Goal: Task Accomplishment & Management: Manage account settings

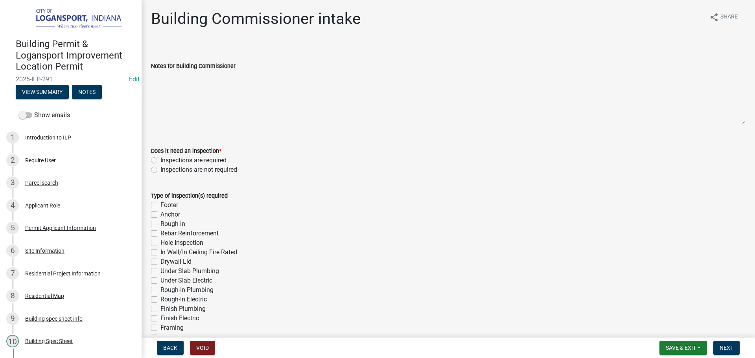
click at [157, 162] on div "Inspections are required" at bounding box center [448, 160] width 595 height 9
click at [160, 162] on label "Inspections are required" at bounding box center [193, 160] width 66 height 9
click at [160, 161] on input "Inspections are required" at bounding box center [162, 158] width 5 height 5
radio input "true"
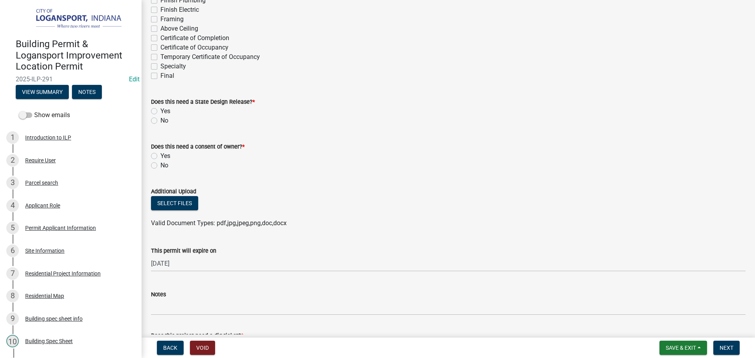
scroll to position [315, 0]
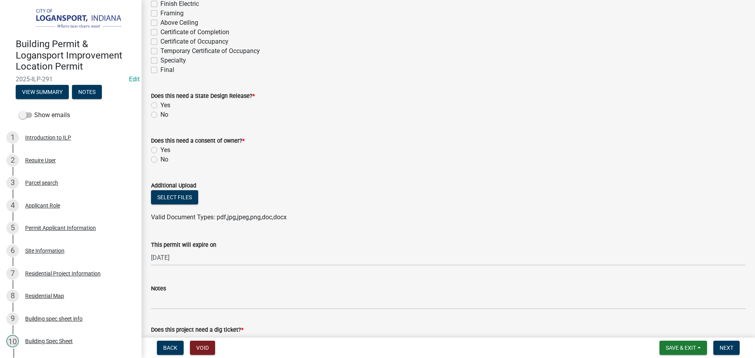
drag, startPoint x: 152, startPoint y: 60, endPoint x: 153, endPoint y: 70, distance: 9.9
click at [160, 70] on label "Final" at bounding box center [167, 69] width 14 height 9
click at [160, 70] on input "Final" at bounding box center [162, 67] width 5 height 5
checkbox input "true"
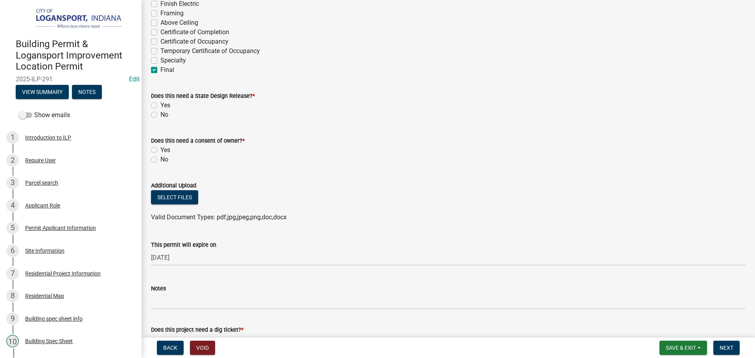
checkbox input "false"
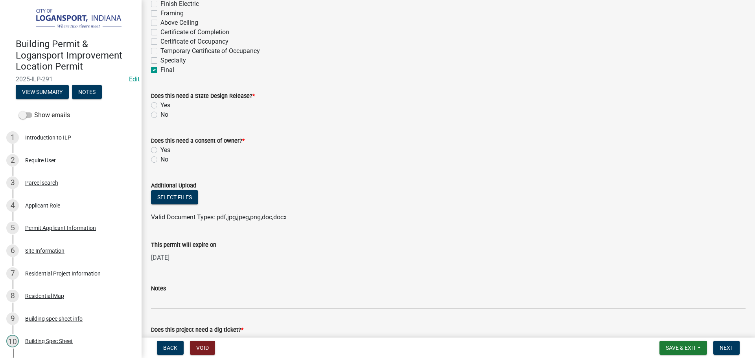
checkbox input "false"
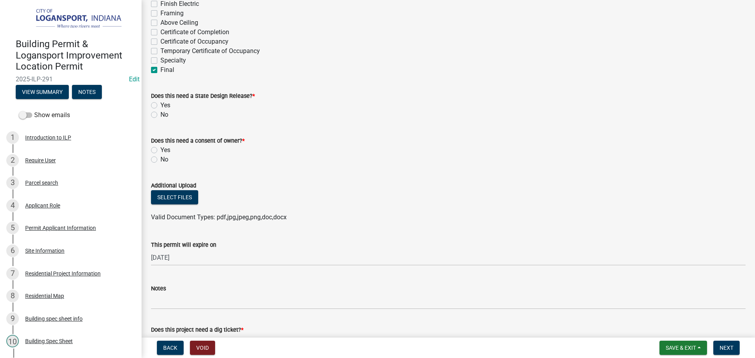
checkbox input "false"
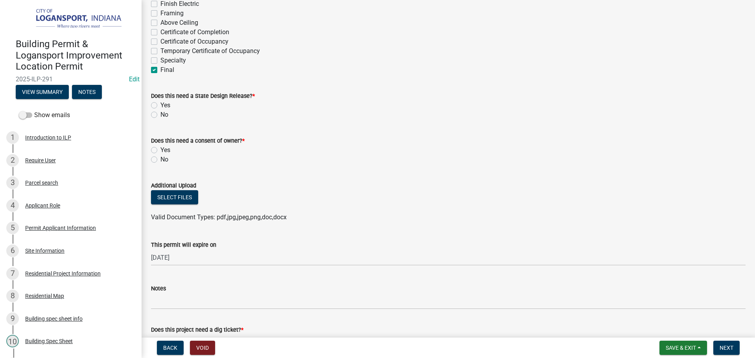
checkbox input "false"
checkbox input "true"
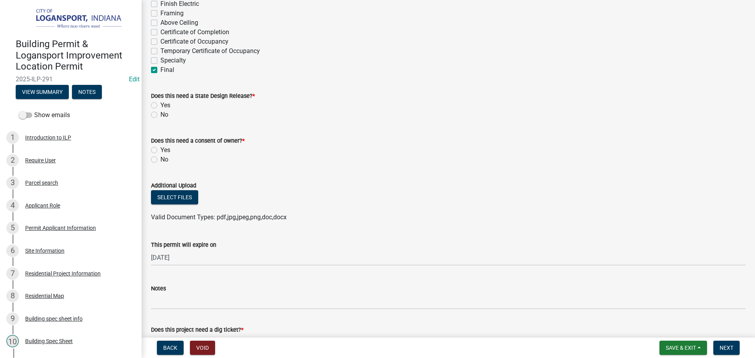
click at [160, 118] on label "No" at bounding box center [164, 114] width 8 height 9
click at [160, 115] on input "No" at bounding box center [162, 112] width 5 height 5
radio input "true"
click at [160, 151] on label "Yes" at bounding box center [165, 149] width 10 height 9
click at [160, 151] on input "Yes" at bounding box center [162, 147] width 5 height 5
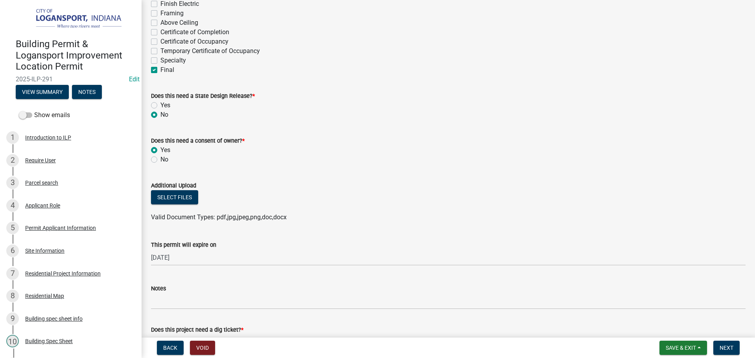
radio input "true"
click at [160, 162] on label "No" at bounding box center [164, 159] width 8 height 9
click at [160, 160] on input "No" at bounding box center [162, 157] width 5 height 5
radio input "true"
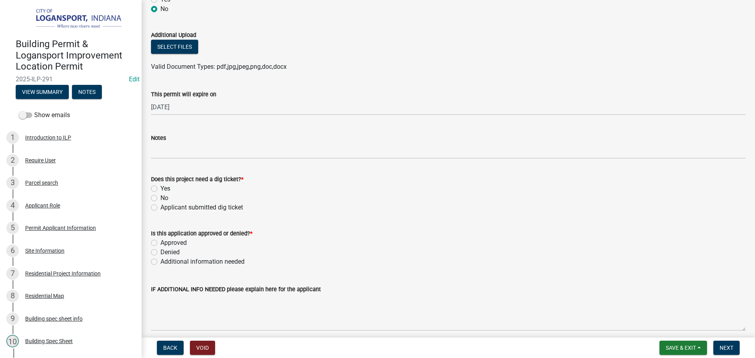
scroll to position [472, 0]
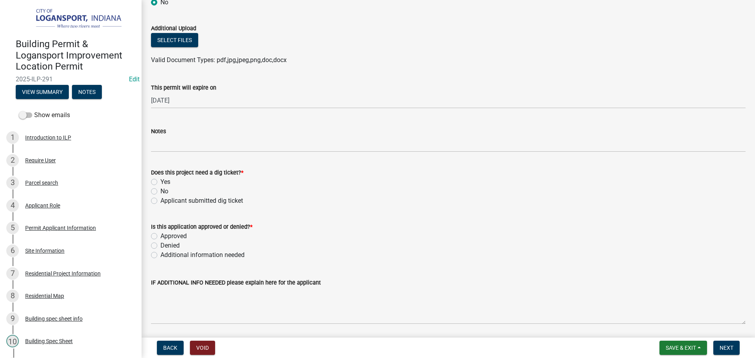
click at [160, 193] on label "No" at bounding box center [164, 191] width 8 height 9
click at [160, 192] on input "No" at bounding box center [162, 189] width 5 height 5
radio input "true"
click at [160, 202] on label "Applicant submitted dig ticket" at bounding box center [201, 200] width 83 height 9
click at [160, 201] on input "Applicant submitted dig ticket" at bounding box center [162, 198] width 5 height 5
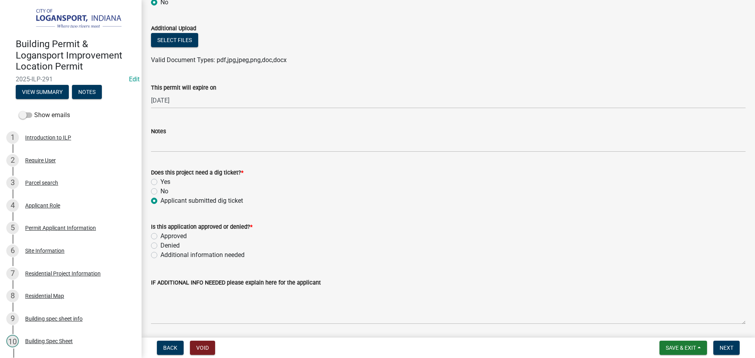
radio input "true"
click at [160, 237] on label "Approved" at bounding box center [173, 236] width 26 height 9
click at [160, 237] on input "Approved" at bounding box center [162, 234] width 5 height 5
radio input "true"
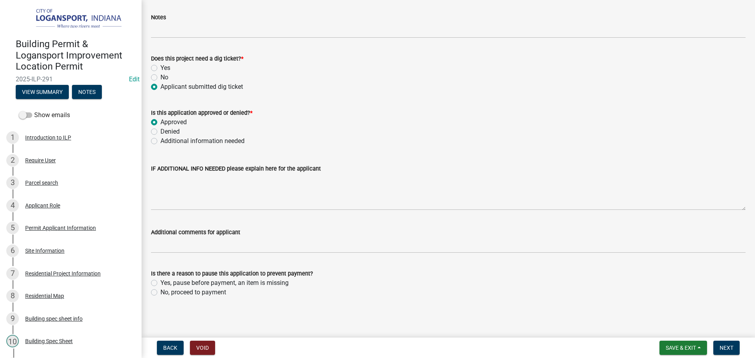
scroll to position [586, 0]
click at [160, 281] on label "Yes, pause before payment, an item is missing" at bounding box center [224, 282] width 128 height 9
click at [160, 281] on input "Yes, pause before payment, an item is missing" at bounding box center [162, 280] width 5 height 5
radio input "true"
drag, startPoint x: 156, startPoint y: 292, endPoint x: 161, endPoint y: 291, distance: 4.5
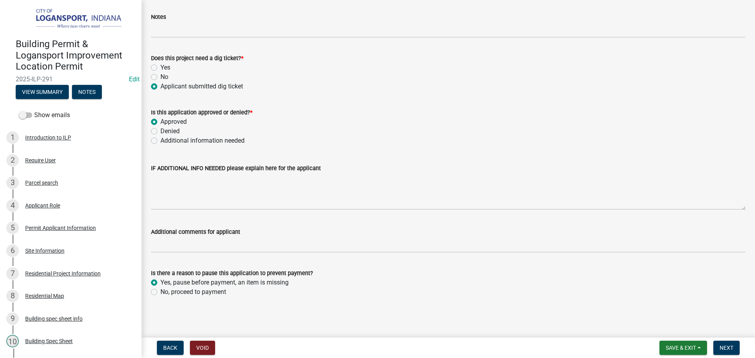
click at [157, 292] on div "No, proceed to payment" at bounding box center [448, 291] width 595 height 9
click at [149, 289] on div "Is there a reason to pause this application to prevent payment? Yes, pause befo…" at bounding box center [448, 278] width 606 height 38
click at [160, 292] on label "No, proceed to payment" at bounding box center [193, 291] width 66 height 9
click at [160, 292] on input "No, proceed to payment" at bounding box center [162, 289] width 5 height 5
radio input "true"
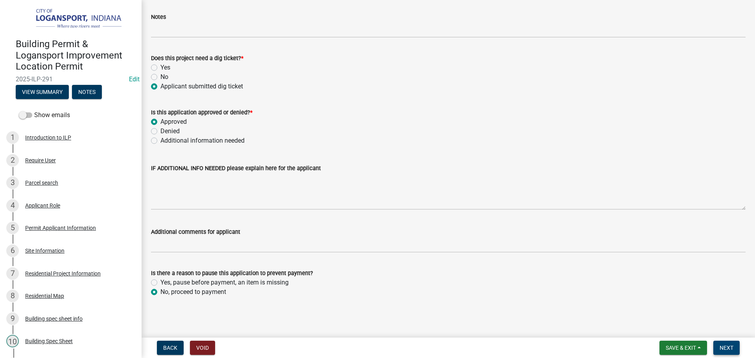
click at [720, 351] on span "Next" at bounding box center [727, 348] width 14 height 6
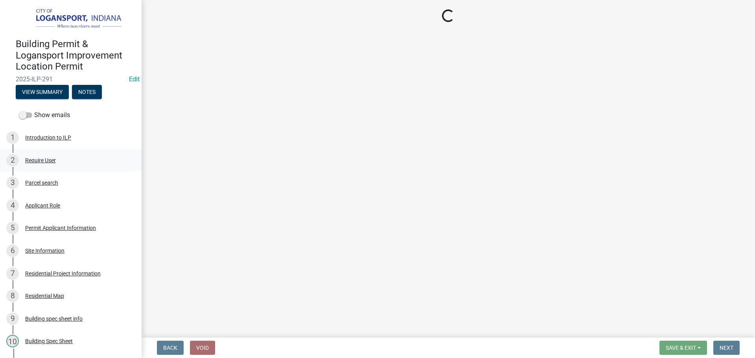
select select "3: 3"
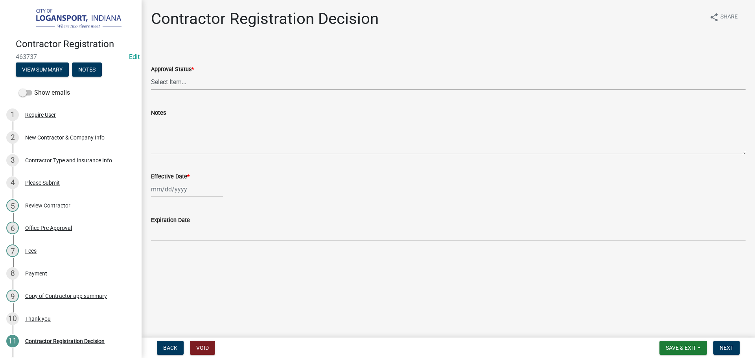
click at [189, 81] on select "Select Item... Approved Denied" at bounding box center [448, 82] width 595 height 16
click at [151, 74] on select "Select Item... Approved Denied" at bounding box center [448, 82] width 595 height 16
select select "4b86b809-39dd-4c68-9f3d-fdb3e7050482"
click at [186, 187] on div at bounding box center [187, 189] width 72 height 16
select select "8"
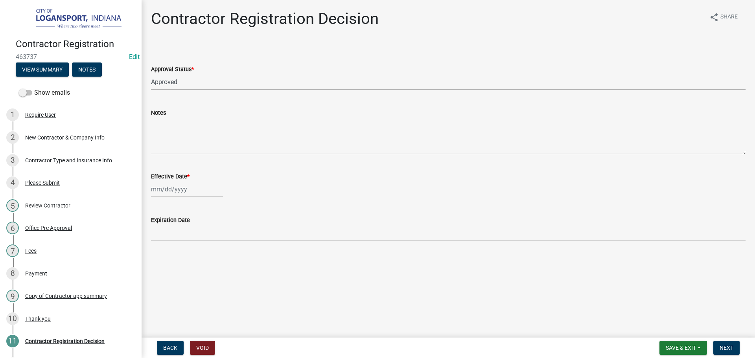
select select "2025"
click at [215, 260] on div "16" at bounding box center [221, 256] width 13 height 13
type input "08/16/2025"
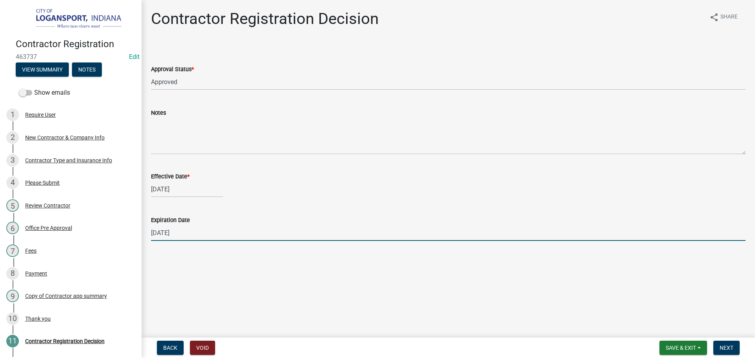
click at [200, 233] on input "12/31/2025" at bounding box center [448, 233] width 595 height 16
click at [201, 233] on input "12/31/2025" at bounding box center [448, 233] width 595 height 16
type input "04/19/2026"
click at [730, 347] on span "Next" at bounding box center [727, 348] width 14 height 6
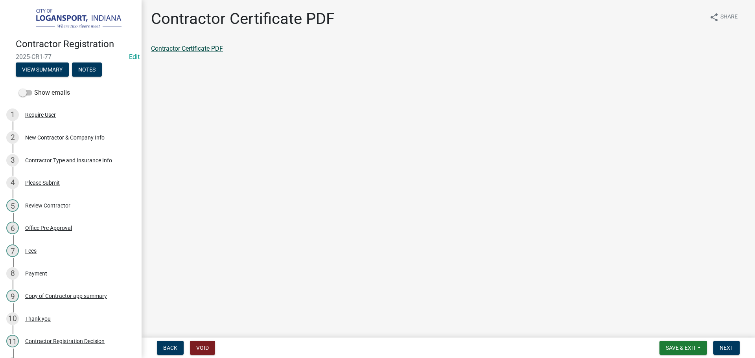
click at [198, 49] on link "Contractor Certificate PDF" at bounding box center [187, 48] width 72 height 7
click at [727, 345] on span "Next" at bounding box center [727, 348] width 14 height 6
click at [193, 47] on link "Contractor app summary" at bounding box center [185, 48] width 69 height 7
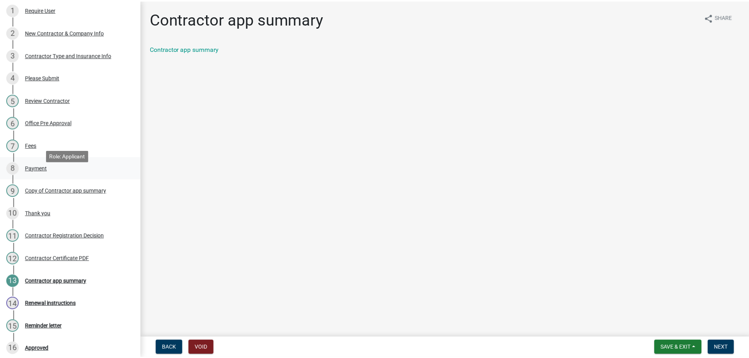
scroll to position [118, 0]
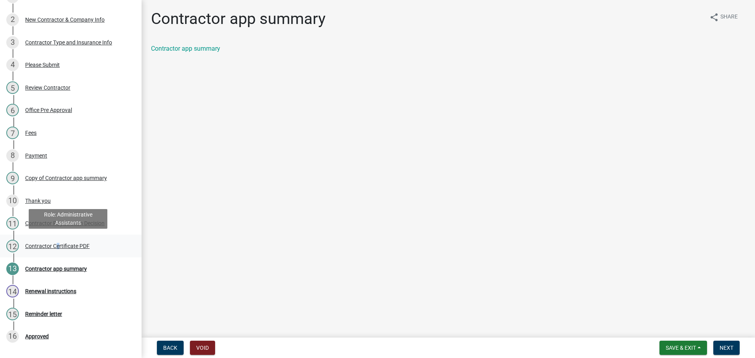
drag, startPoint x: 54, startPoint y: 245, endPoint x: 60, endPoint y: 247, distance: 5.8
click at [60, 247] on div "Contractor Certificate PDF" at bounding box center [57, 246] width 64 height 6
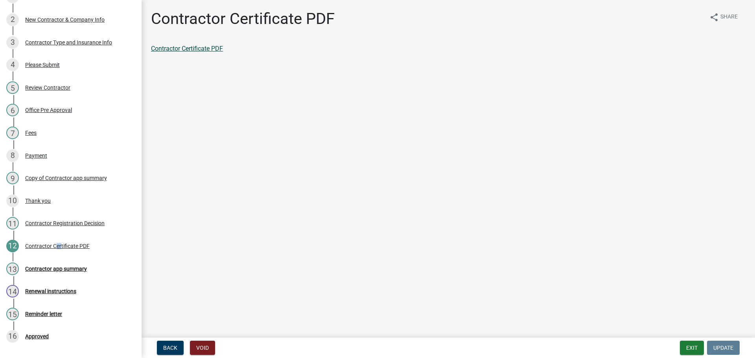
click at [174, 46] on link "Contractor Certificate PDF" at bounding box center [187, 48] width 72 height 7
click at [60, 266] on div "Contractor app summary" at bounding box center [56, 269] width 62 height 6
click at [212, 48] on link "Contractor app summary" at bounding box center [185, 48] width 69 height 7
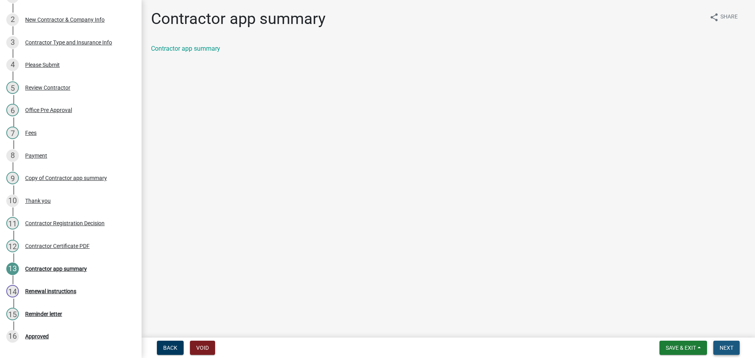
click at [726, 347] on span "Next" at bounding box center [727, 348] width 14 height 6
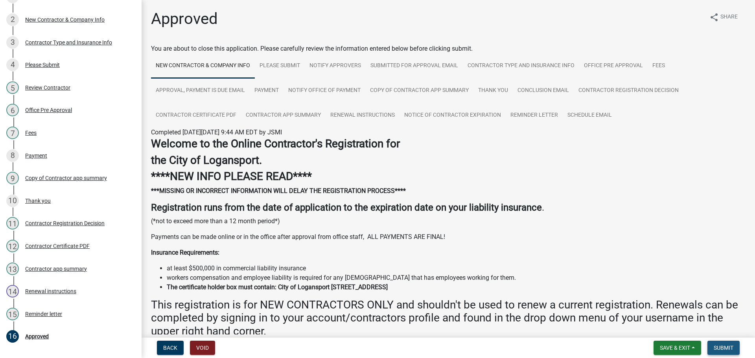
click at [727, 347] on span "Submit" at bounding box center [724, 348] width 20 height 6
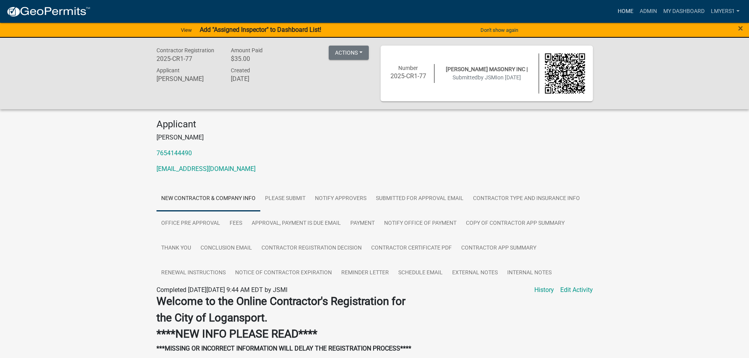
click at [625, 9] on link "Home" at bounding box center [626, 11] width 22 height 15
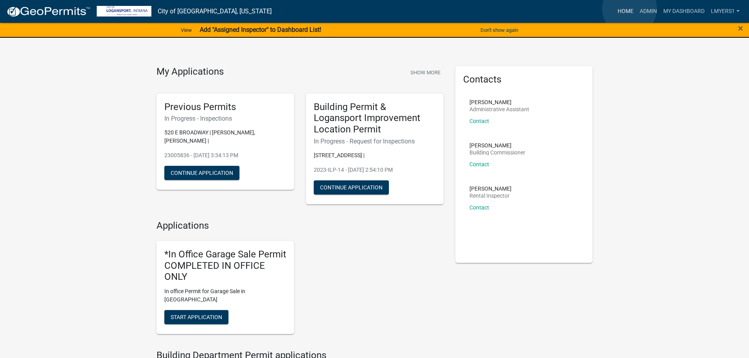
click at [630, 9] on link "Home" at bounding box center [626, 11] width 22 height 15
click at [625, 11] on link "Home" at bounding box center [626, 11] width 22 height 15
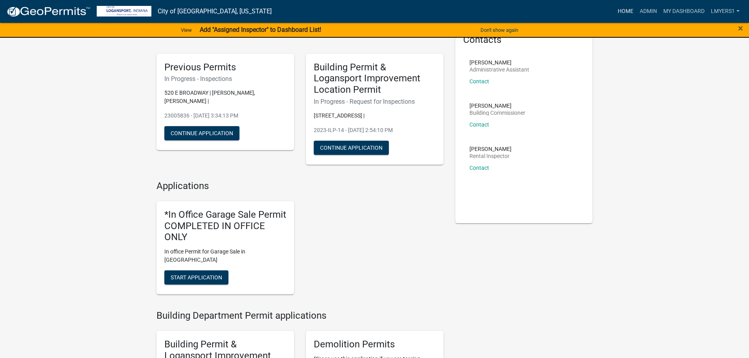
scroll to position [39, 0]
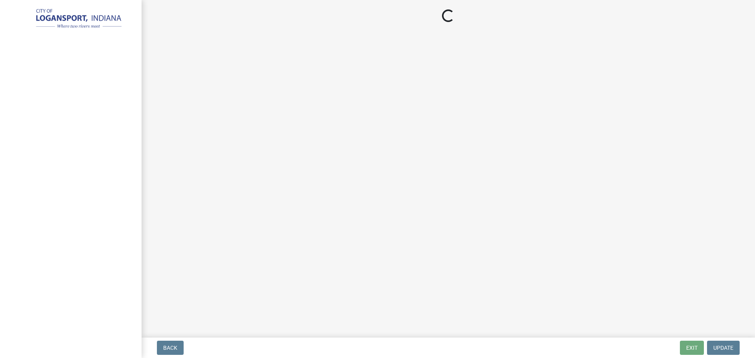
select select "3: 3"
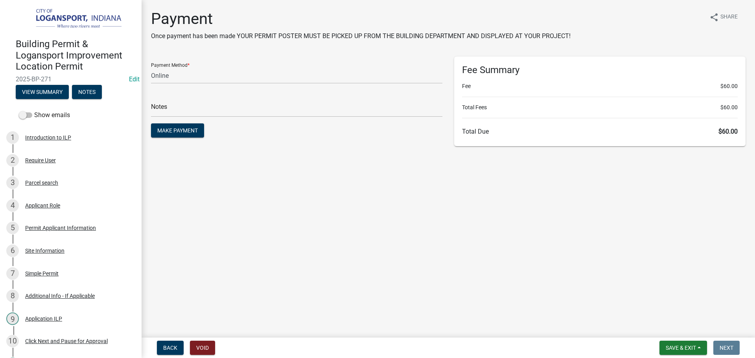
select select "3: 3"
click at [690, 350] on span "Save & Exit" at bounding box center [681, 348] width 30 height 6
click at [688, 335] on button "Save & Exit" at bounding box center [675, 327] width 63 height 19
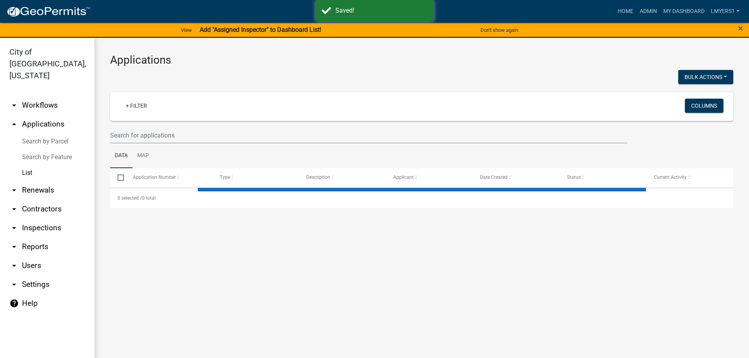
select select "3: 100"
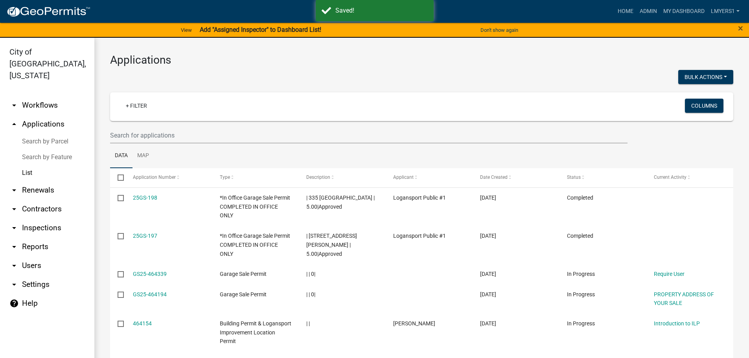
drag, startPoint x: 28, startPoint y: 161, endPoint x: 83, endPoint y: 140, distance: 58.8
click at [28, 165] on link "List" at bounding box center [47, 173] width 94 height 16
click at [131, 134] on input "text" at bounding box center [368, 135] width 517 height 16
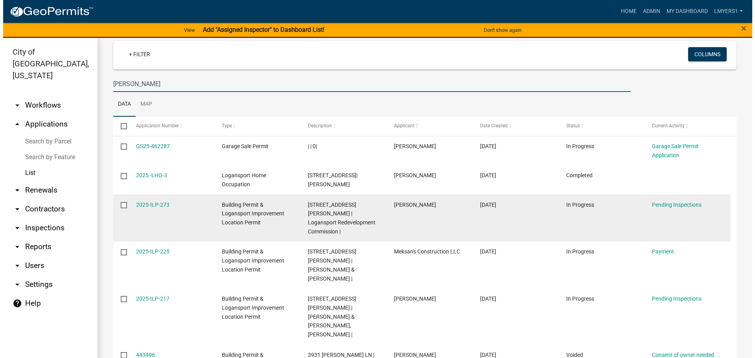
scroll to position [39, 0]
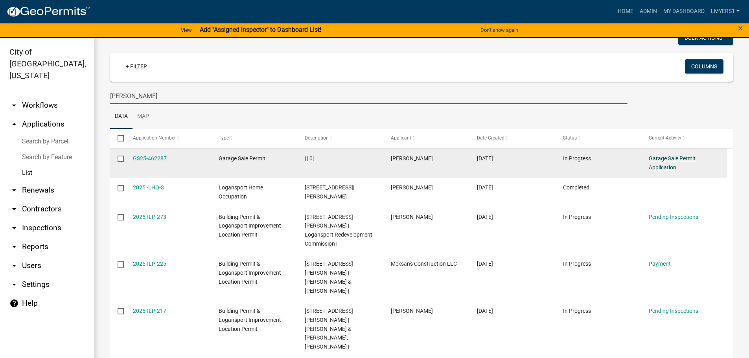
type input "Anderson"
click at [657, 166] on link "Garage Sale Permit Application" at bounding box center [672, 162] width 47 height 15
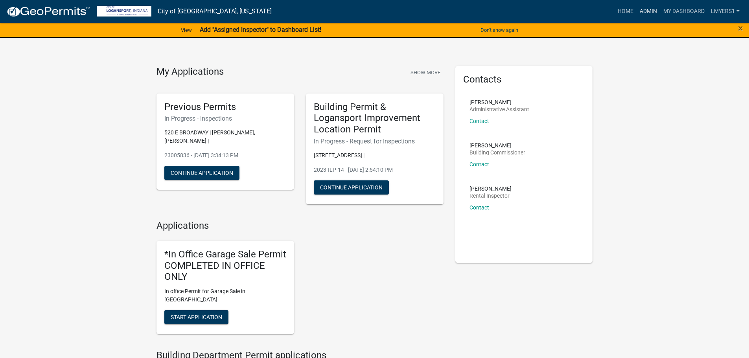
click at [650, 11] on link "Admin" at bounding box center [649, 11] width 24 height 15
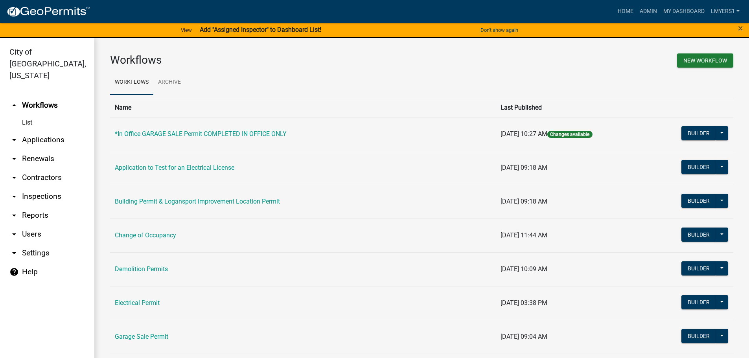
click at [39, 131] on link "arrow_drop_down Applications" at bounding box center [47, 140] width 94 height 19
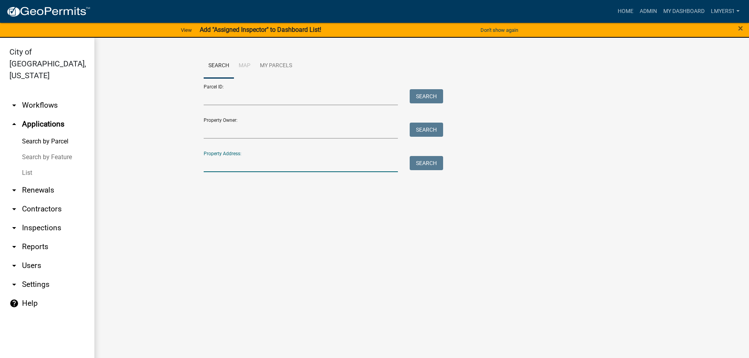
click at [220, 163] on input "Property Address:" at bounding box center [301, 164] width 195 height 16
type input "1131 North"
click at [431, 164] on button "Search" at bounding box center [426, 163] width 33 height 14
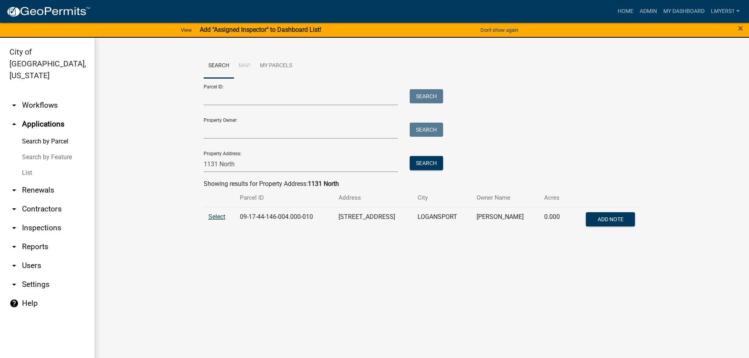
click at [218, 216] on span "Select" at bounding box center [216, 216] width 17 height 7
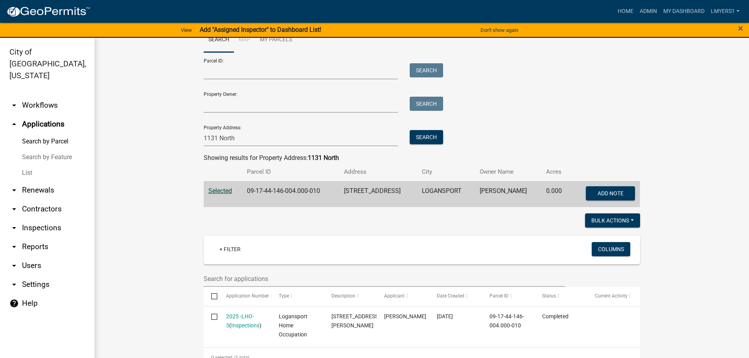
scroll to position [40, 0]
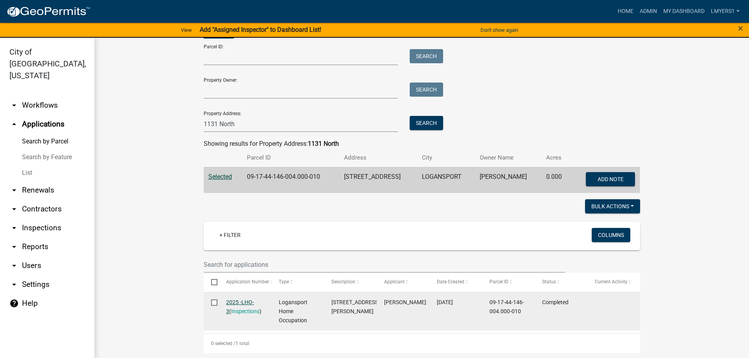
click at [238, 301] on link "2025 -LHO-3" at bounding box center [240, 306] width 28 height 15
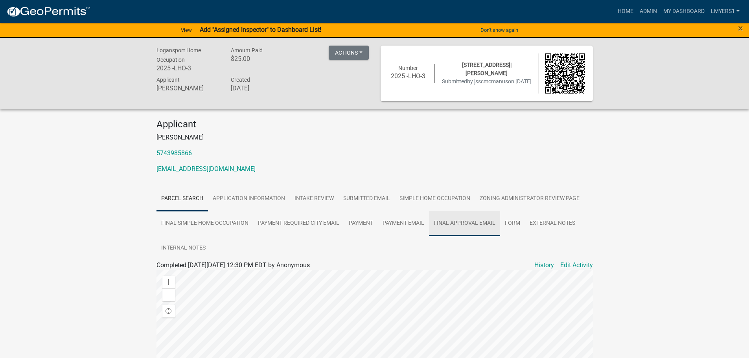
click at [486, 221] on link "Final Approval Email" at bounding box center [464, 223] width 71 height 25
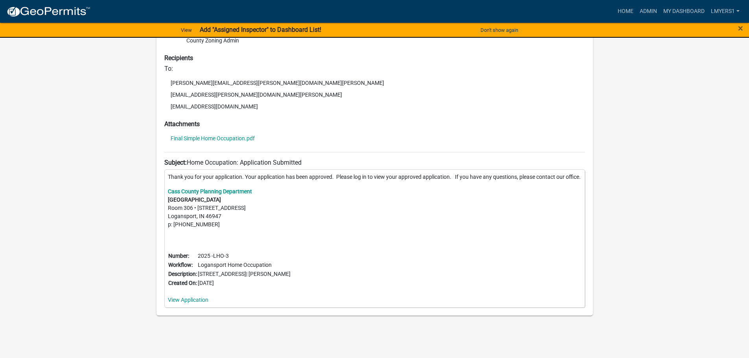
scroll to position [322, 0]
click at [223, 136] on link "Final Simple Home Occupation.pdf" at bounding box center [213, 139] width 84 height 6
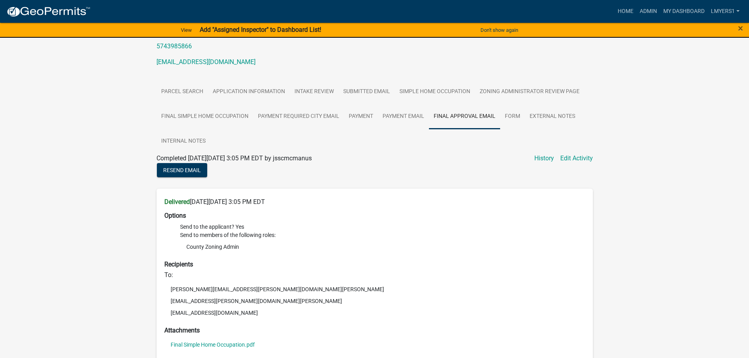
scroll to position [86, 0]
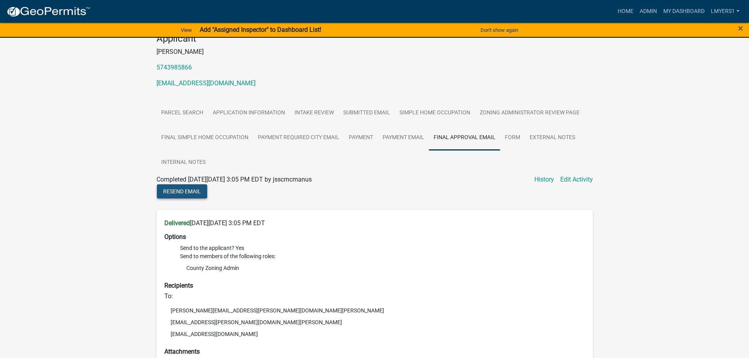
click at [193, 192] on span "Resend Email" at bounding box center [182, 191] width 38 height 6
